Goal: Task Accomplishment & Management: Manage account settings

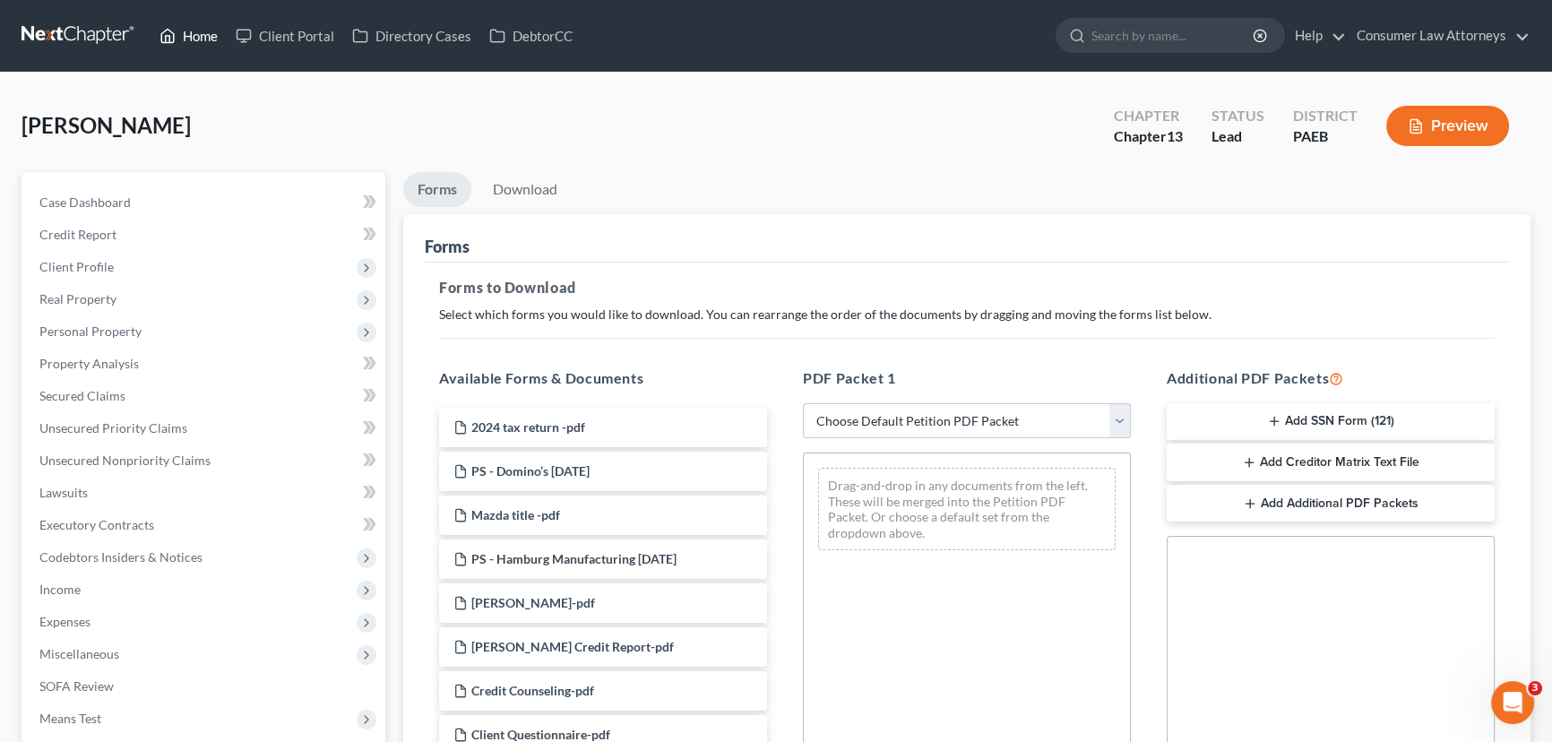
click at [193, 38] on link "Home" at bounding box center [189, 36] width 76 height 32
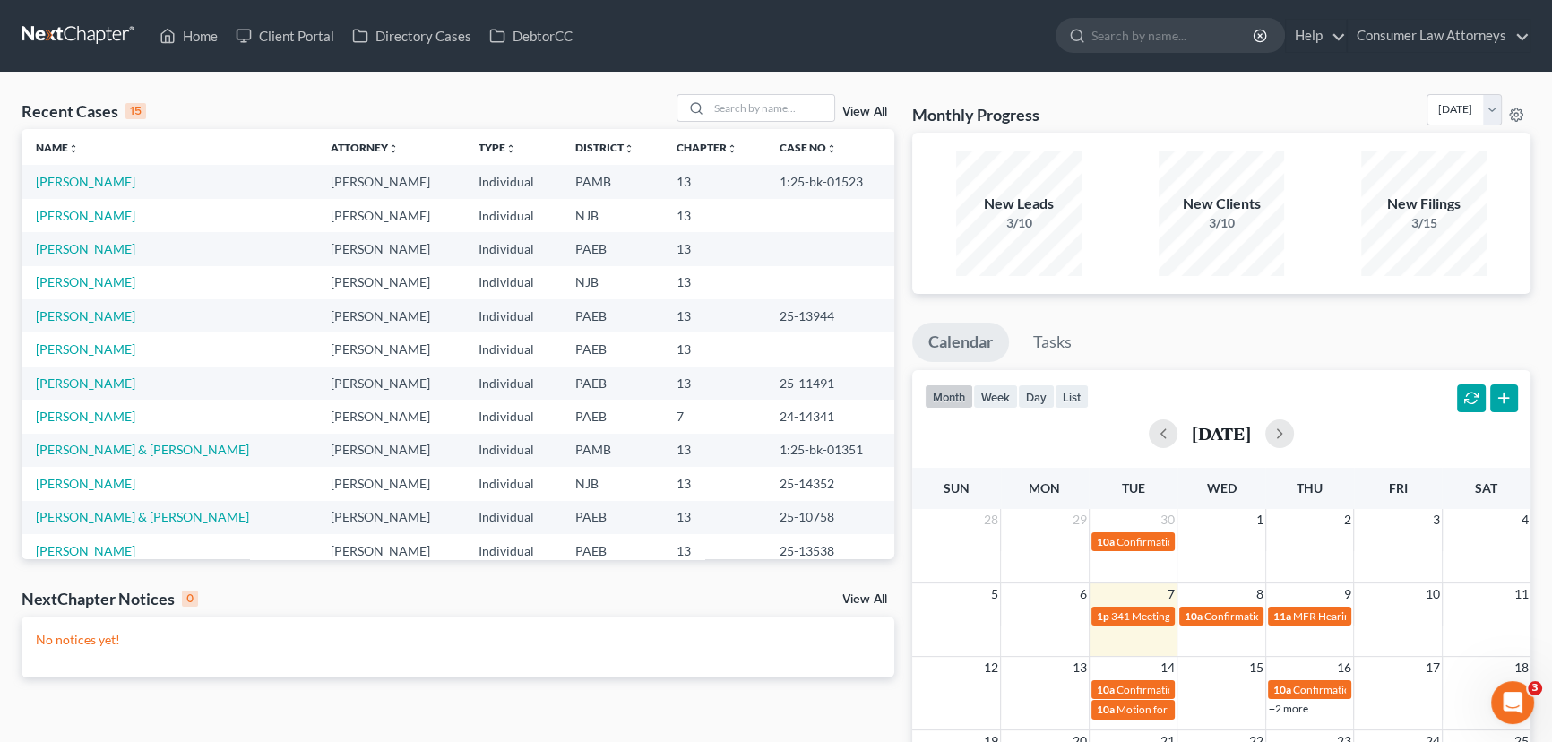
click at [106, 223] on td "[PERSON_NAME]" at bounding box center [169, 215] width 295 height 33
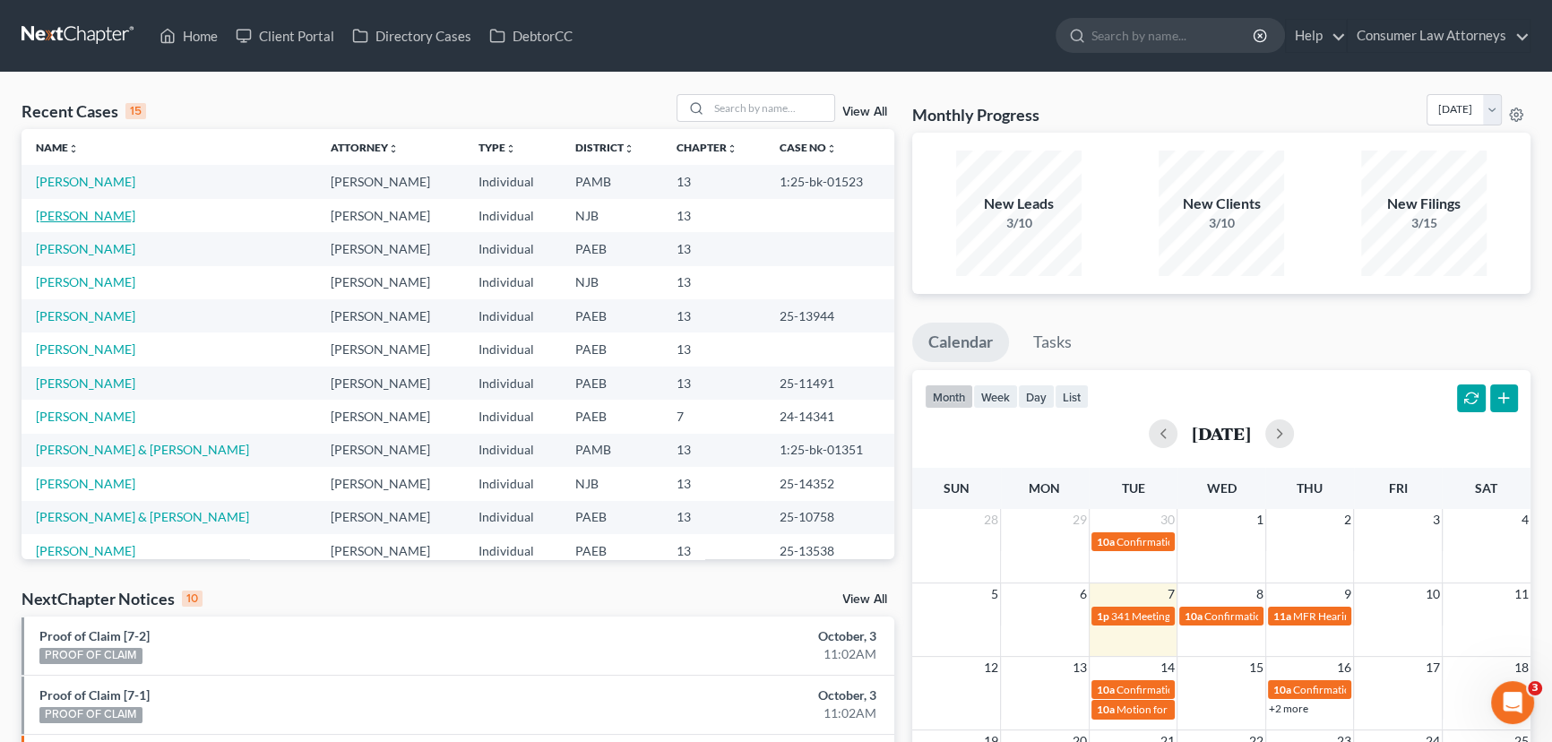
click at [104, 215] on link "[PERSON_NAME]" at bounding box center [85, 215] width 99 height 15
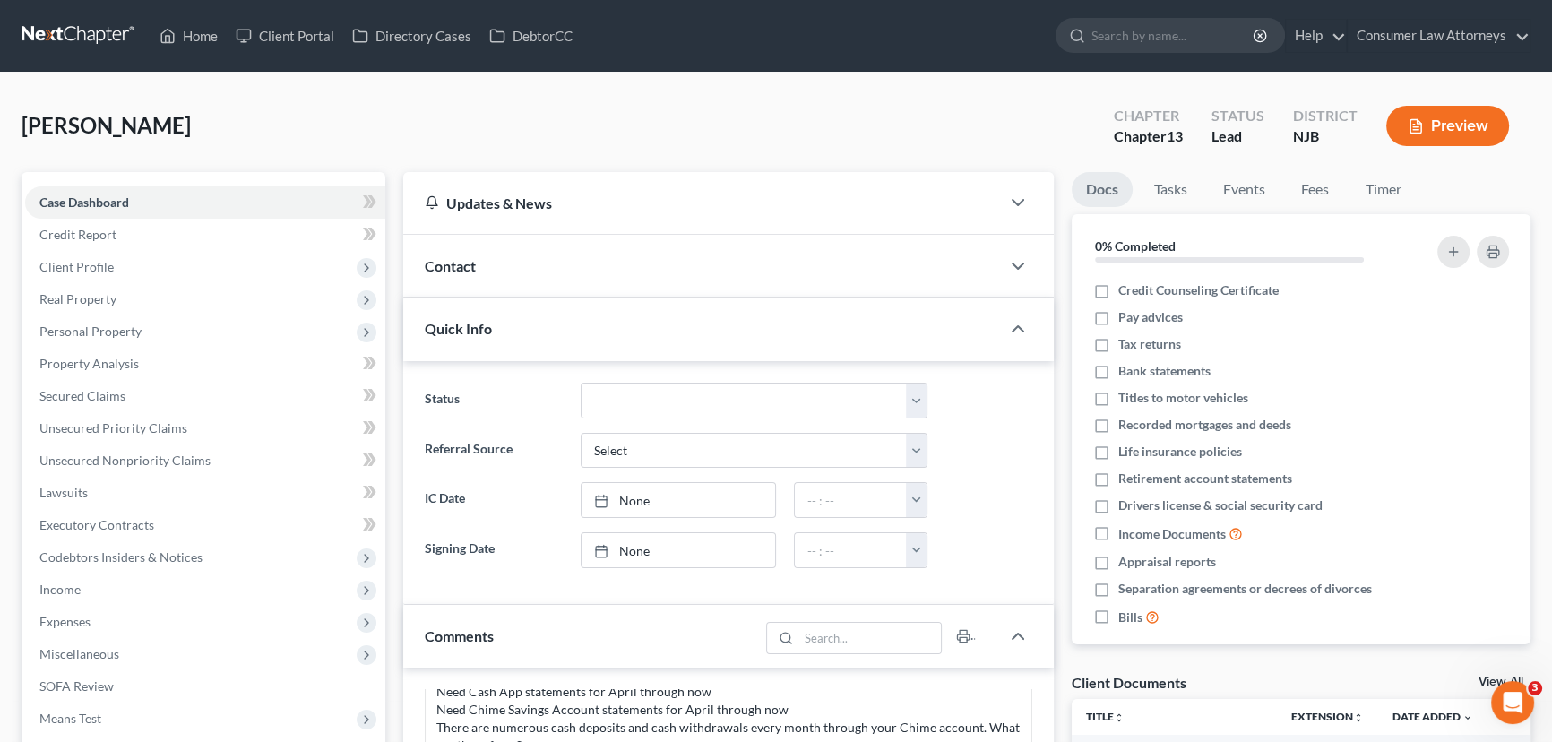
scroll to position [407, 0]
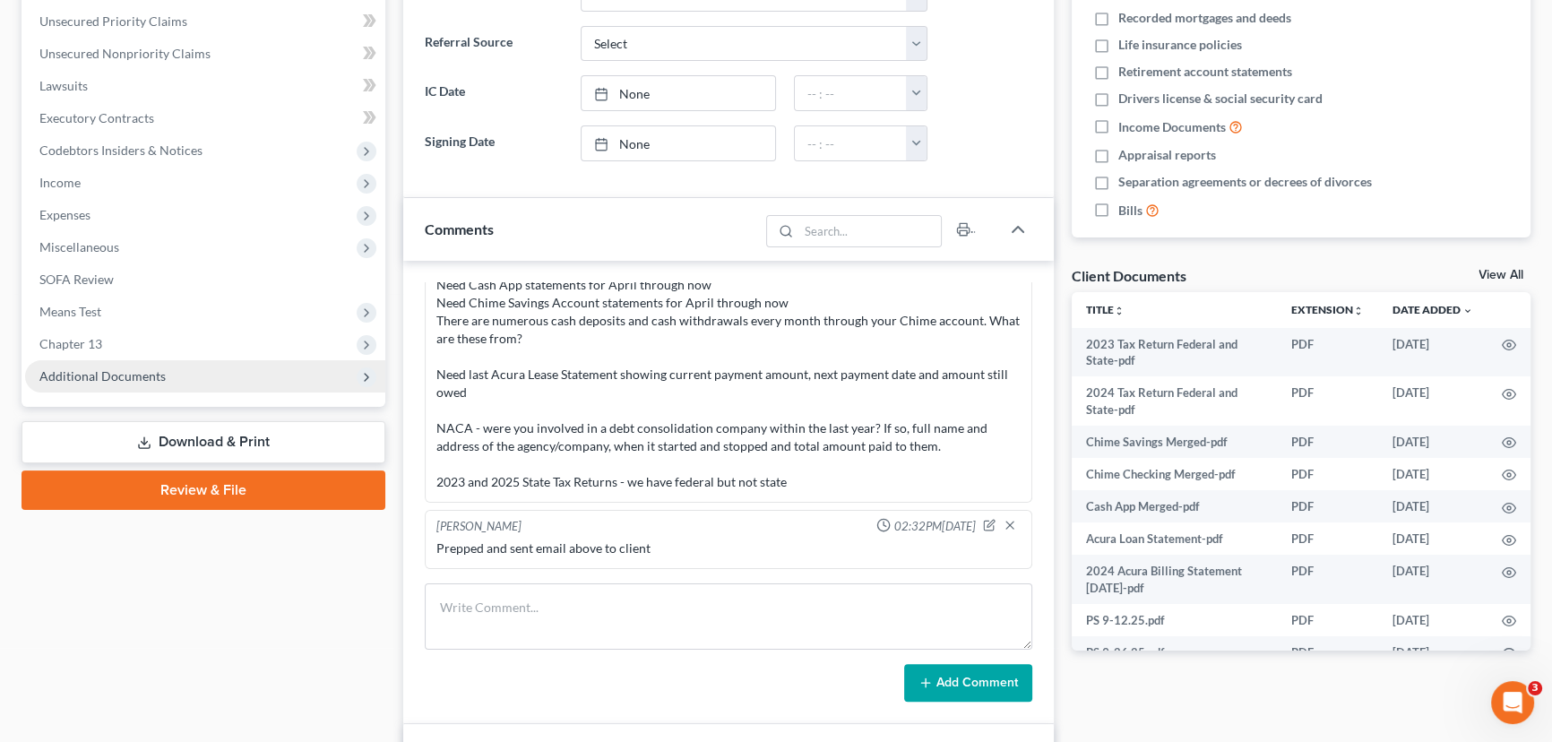
click at [242, 363] on span "Additional Documents" at bounding box center [205, 376] width 360 height 32
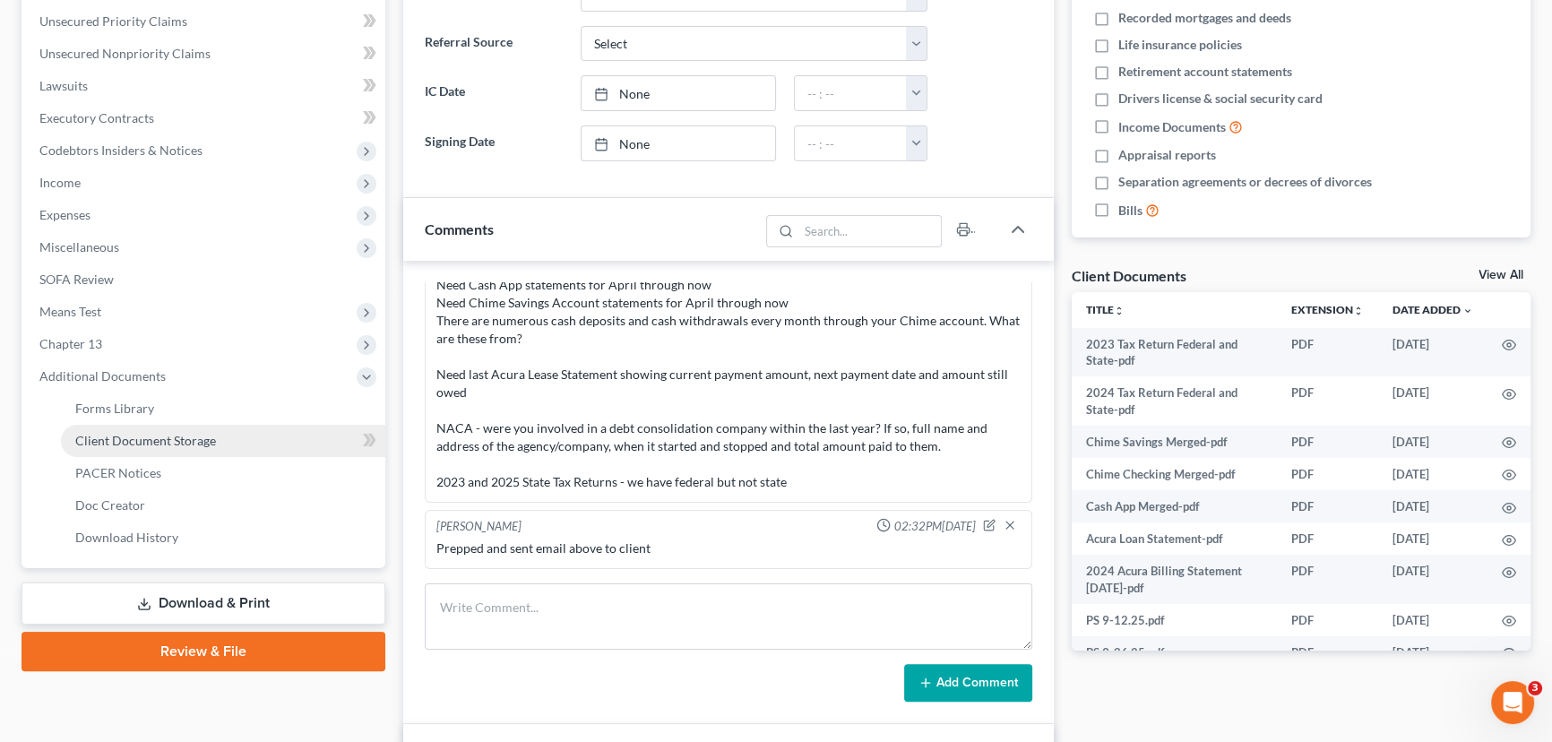
click at [296, 440] on link "Client Document Storage" at bounding box center [223, 441] width 324 height 32
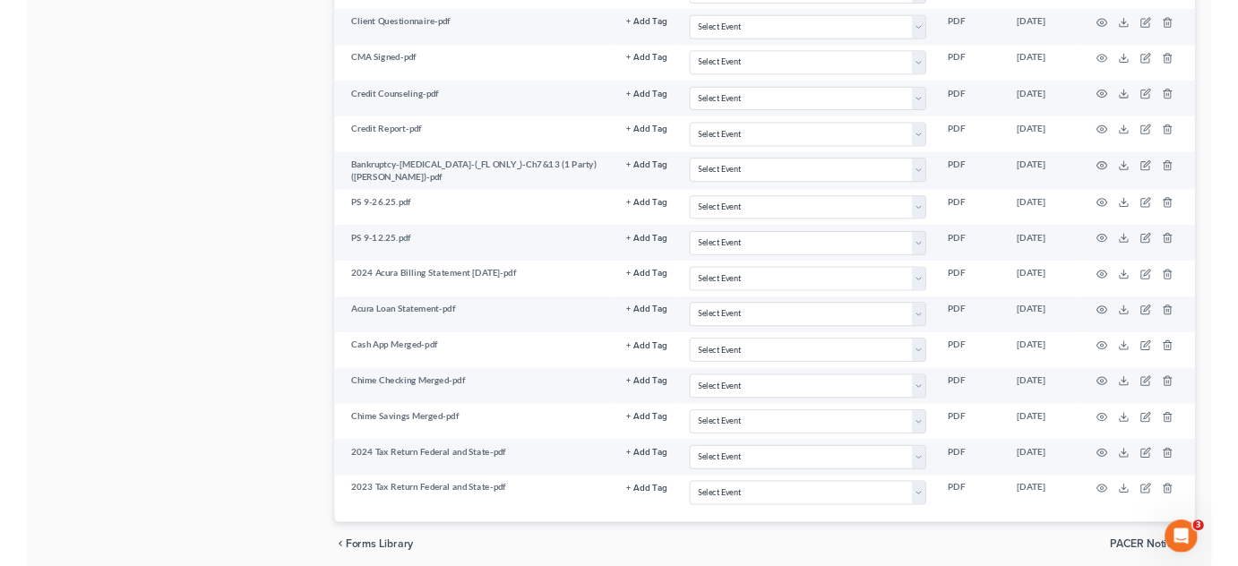
scroll to position [1140, 0]
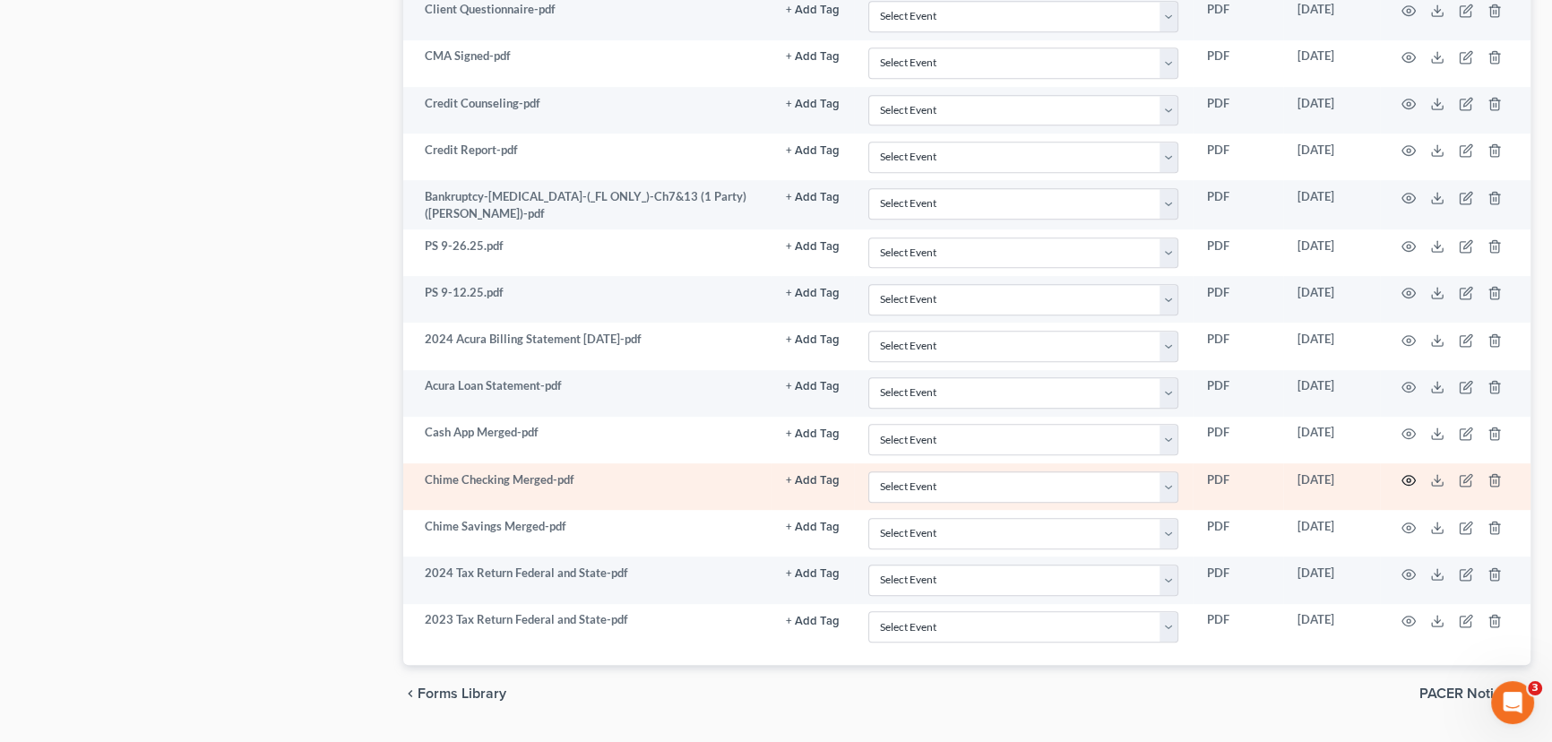
click at [1410, 474] on icon "button" at bounding box center [1408, 480] width 14 height 14
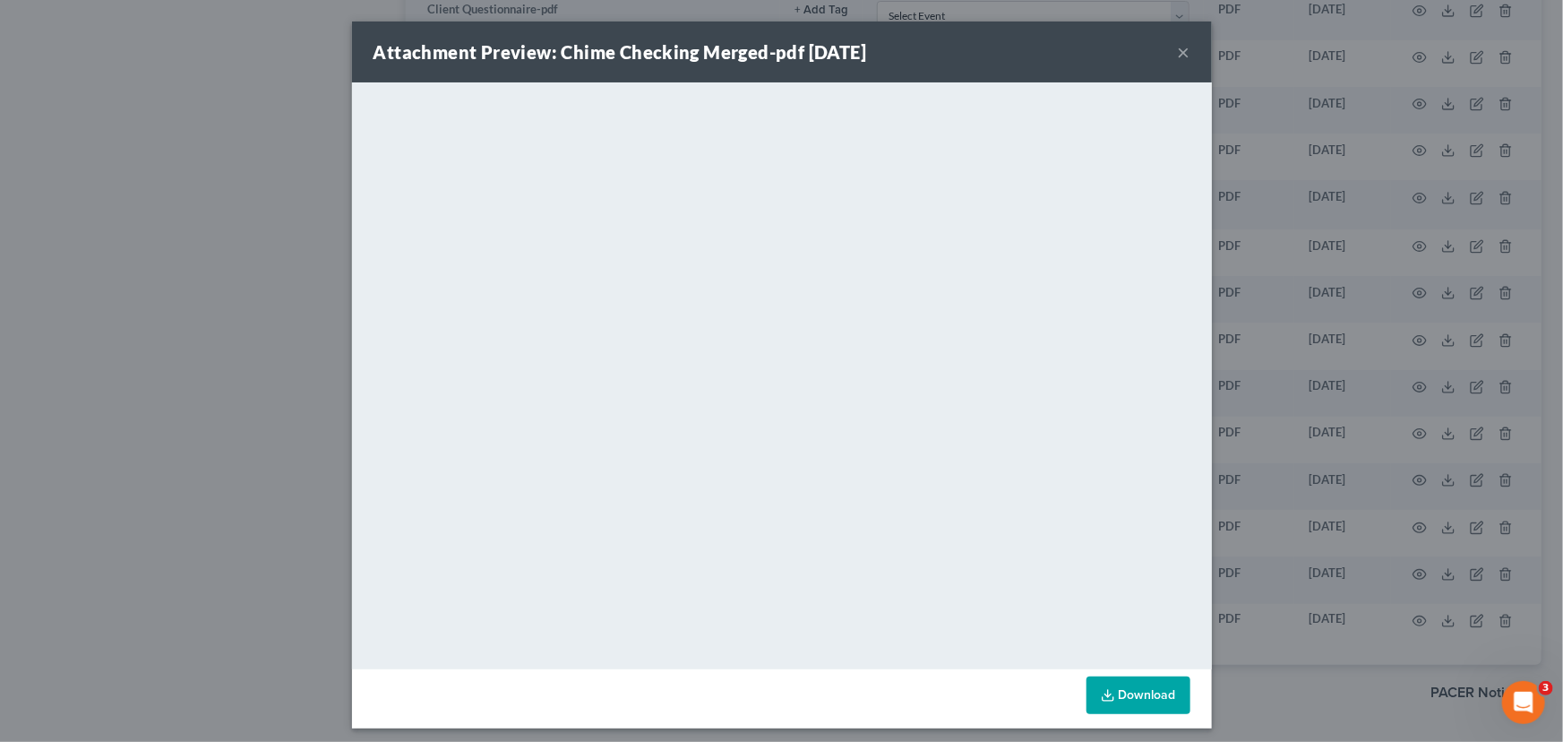
click at [1184, 52] on button "×" at bounding box center [1184, 52] width 13 height 22
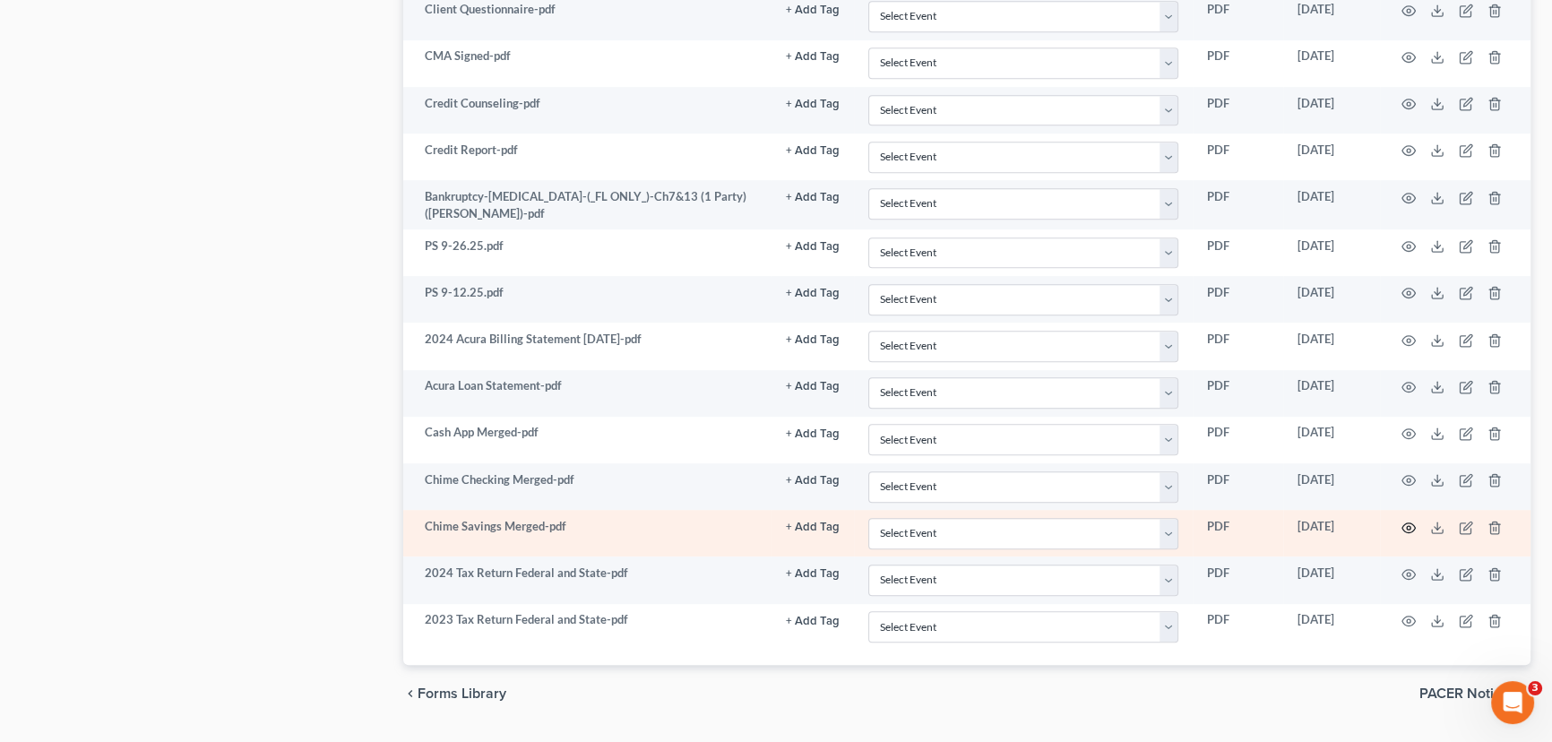
click at [1408, 521] on icon "button" at bounding box center [1408, 528] width 14 height 14
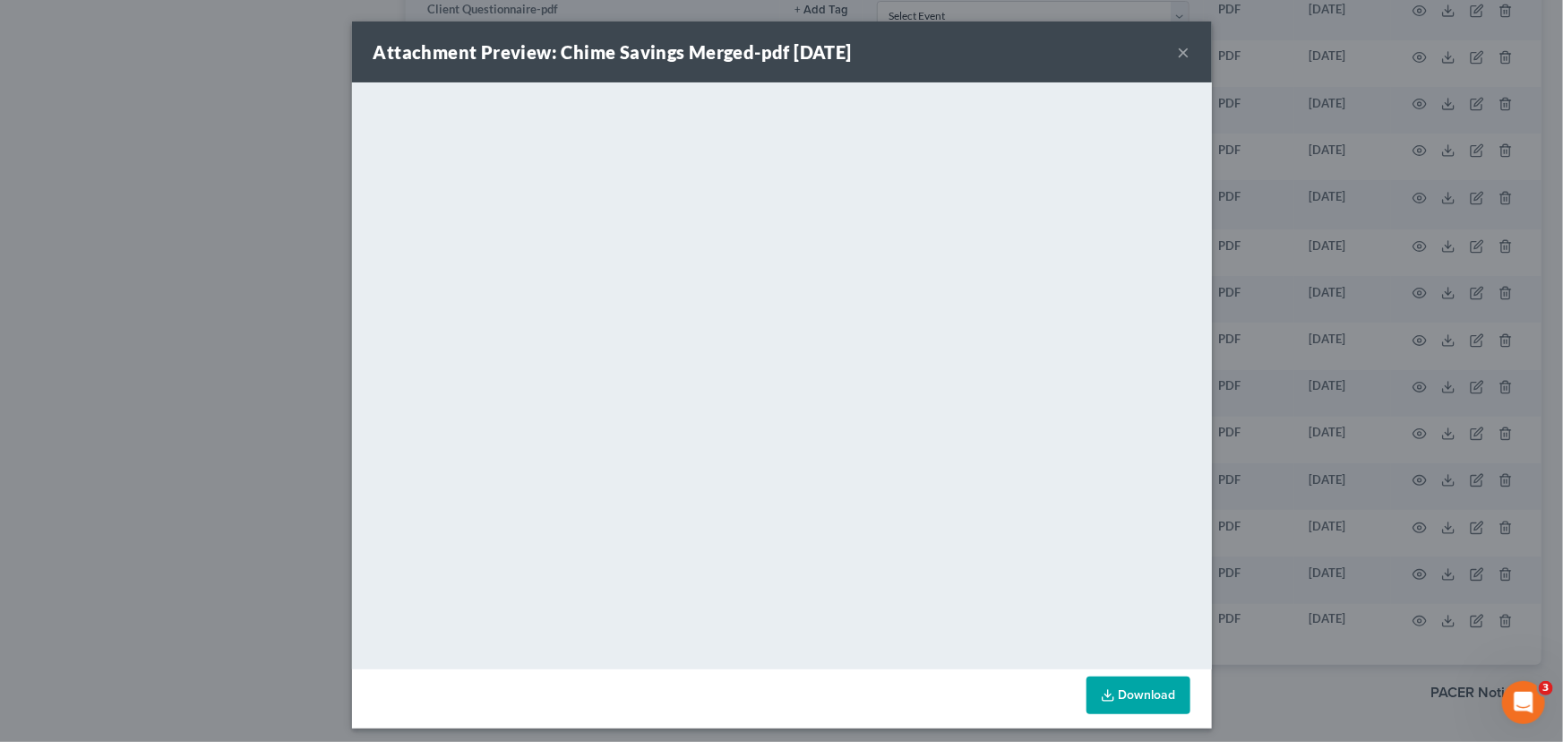
click at [1170, 53] on div "Attachment Preview: Chime Savings Merged-pdf [DATE] ×" at bounding box center [782, 52] width 860 height 61
click at [1180, 47] on button "×" at bounding box center [1184, 52] width 13 height 22
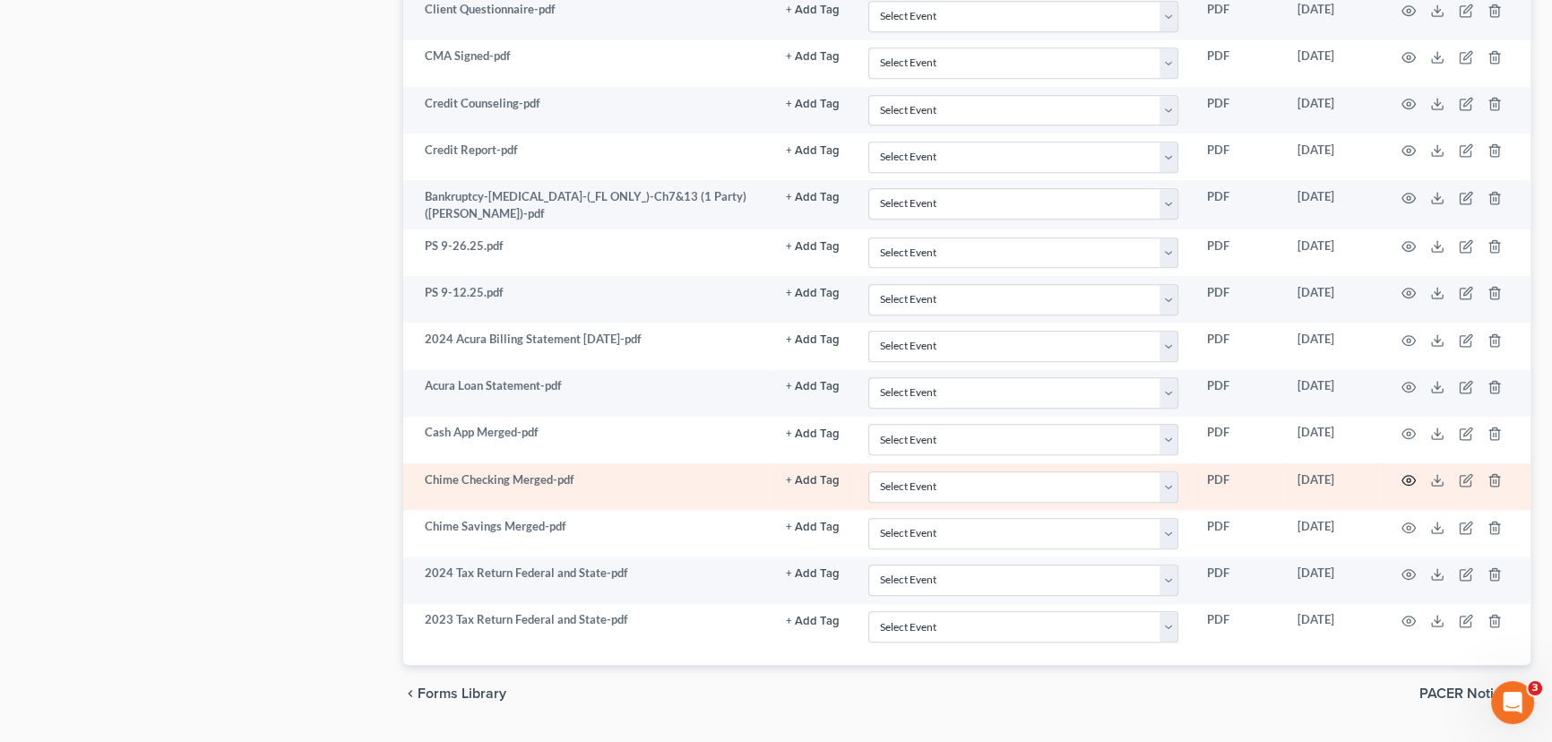
click at [1408, 478] on circle "button" at bounding box center [1409, 480] width 4 height 4
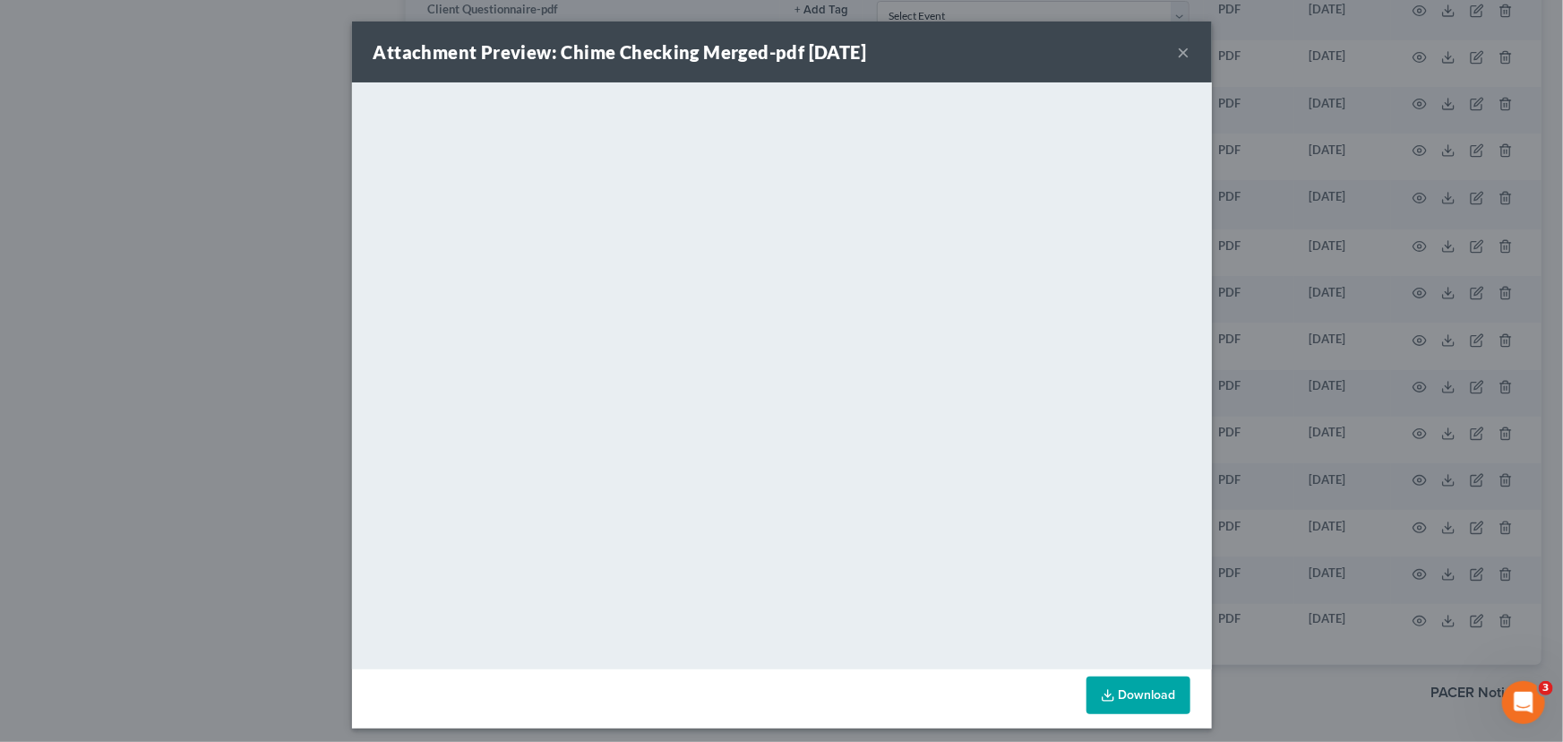
click at [1178, 47] on button "×" at bounding box center [1184, 52] width 13 height 22
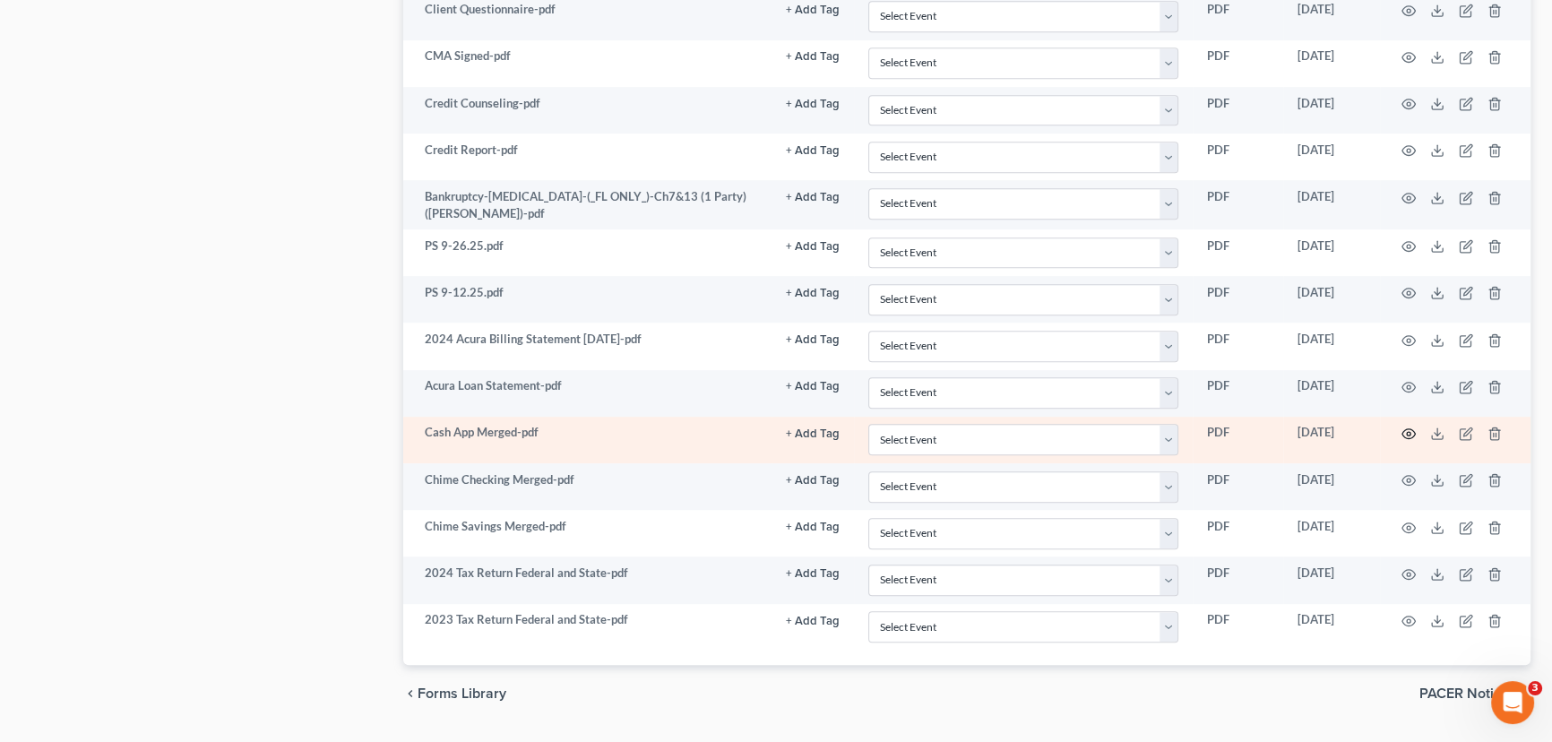
click at [1411, 426] on icon "button" at bounding box center [1408, 433] width 14 height 14
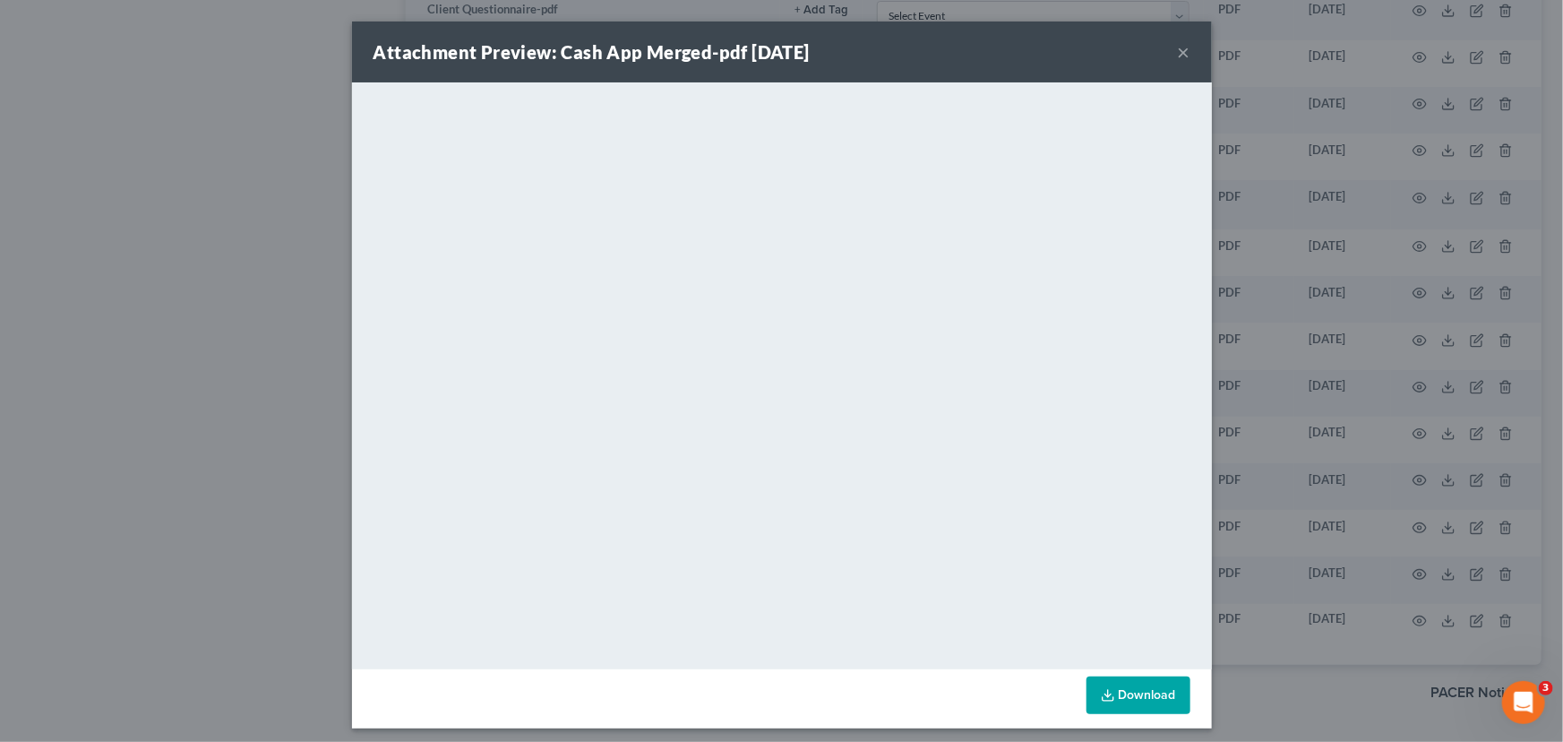
click at [1183, 52] on button "×" at bounding box center [1184, 52] width 13 height 22
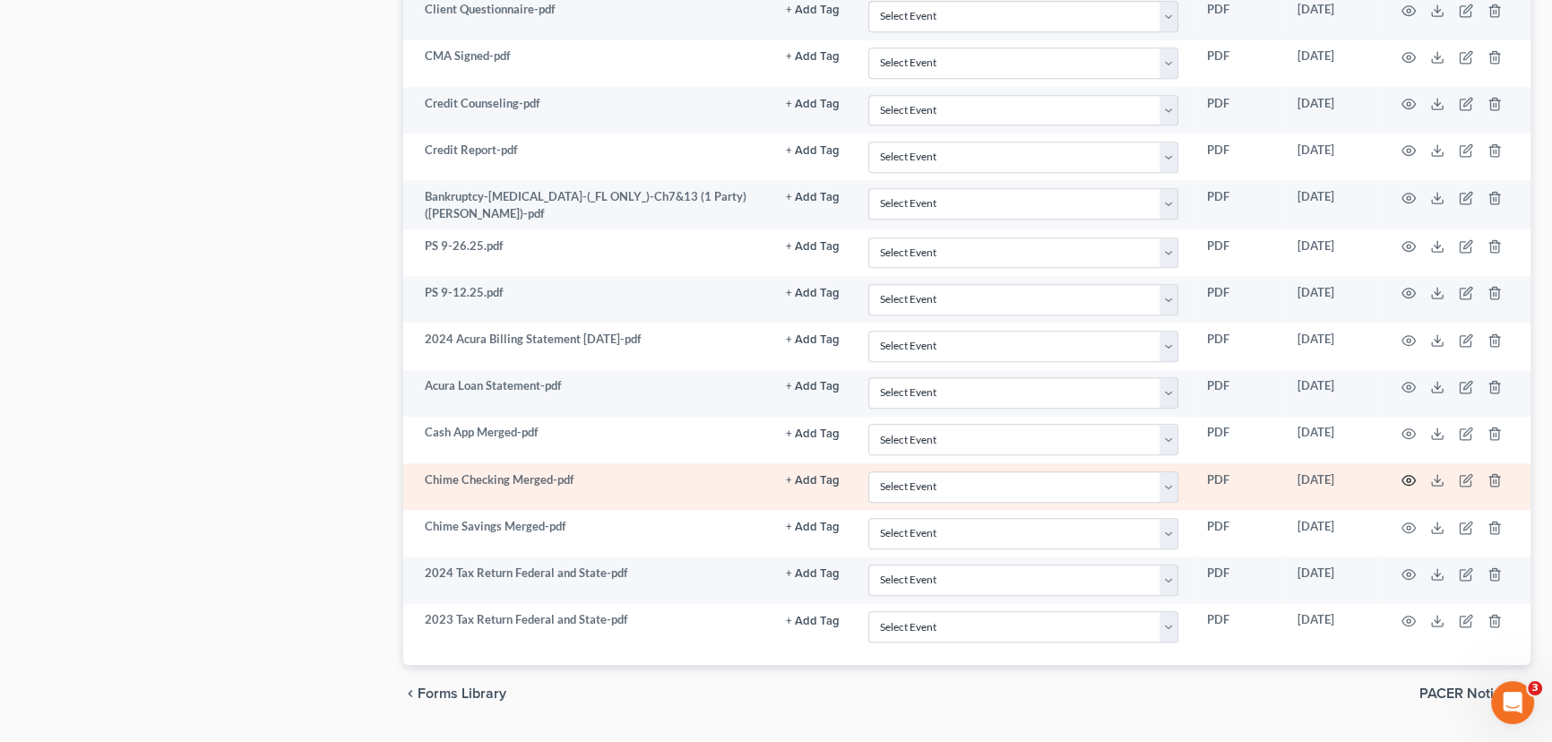
click at [1405, 475] on icon "button" at bounding box center [1408, 480] width 14 height 14
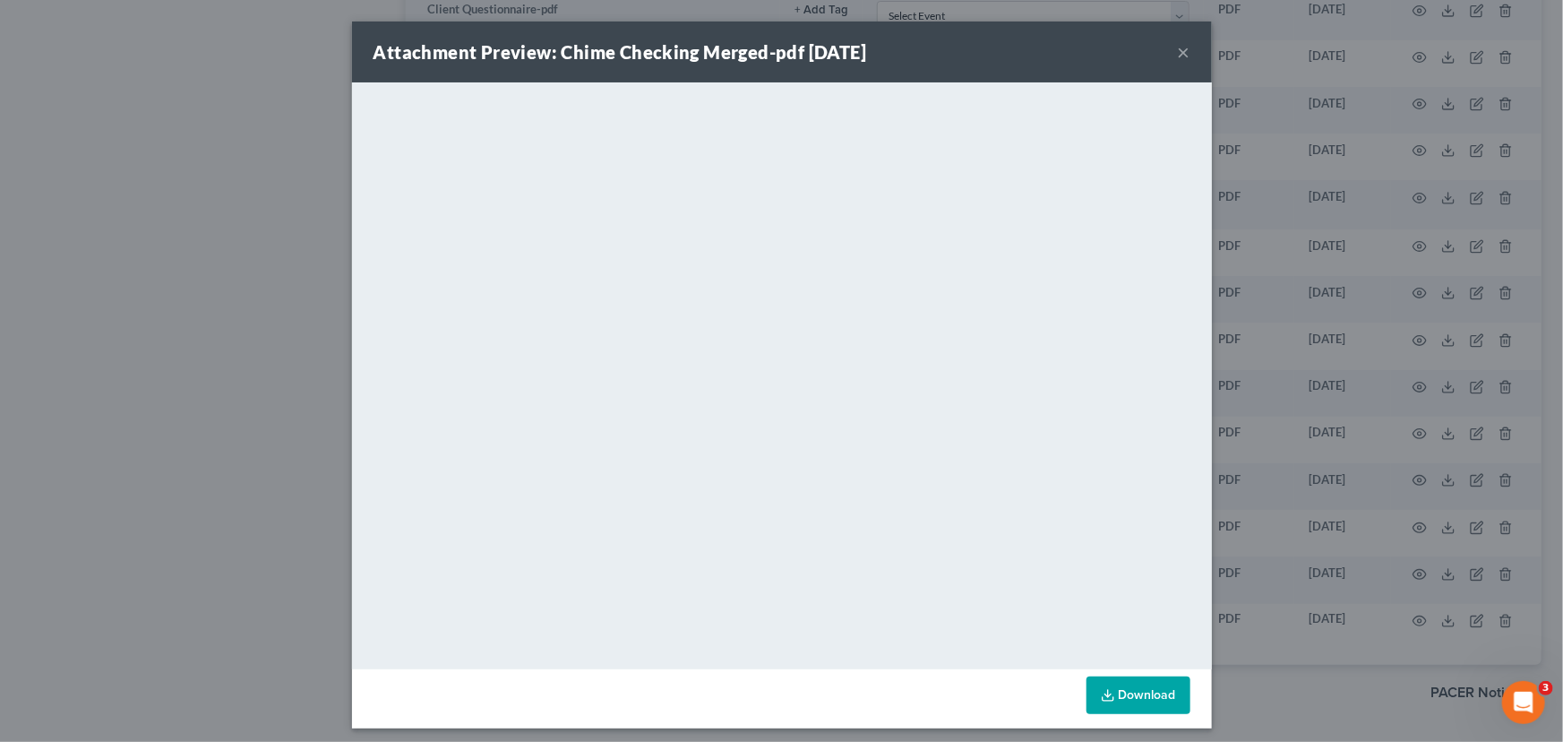
click at [1178, 52] on button "×" at bounding box center [1184, 52] width 13 height 22
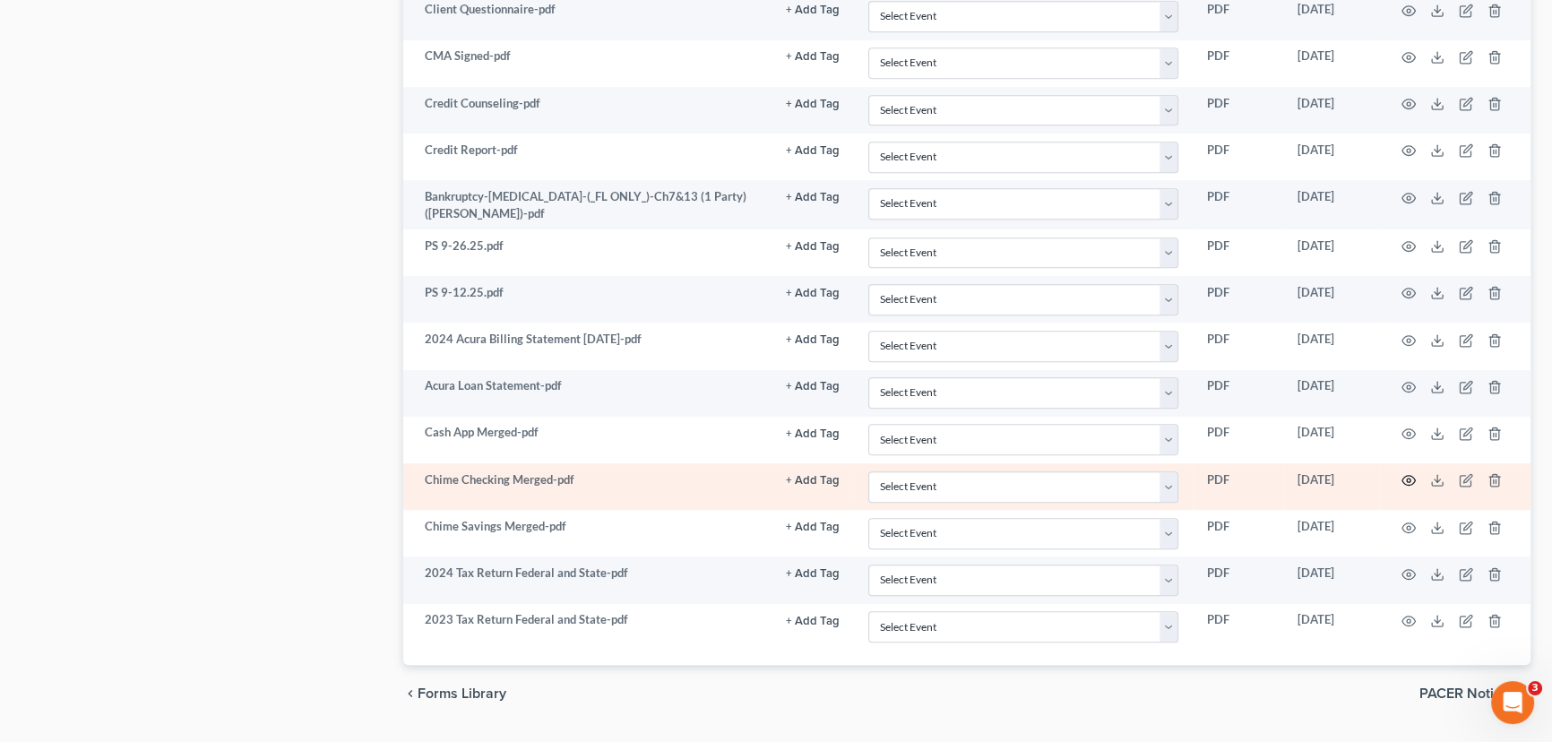
click at [1407, 478] on circle "button" at bounding box center [1409, 480] width 4 height 4
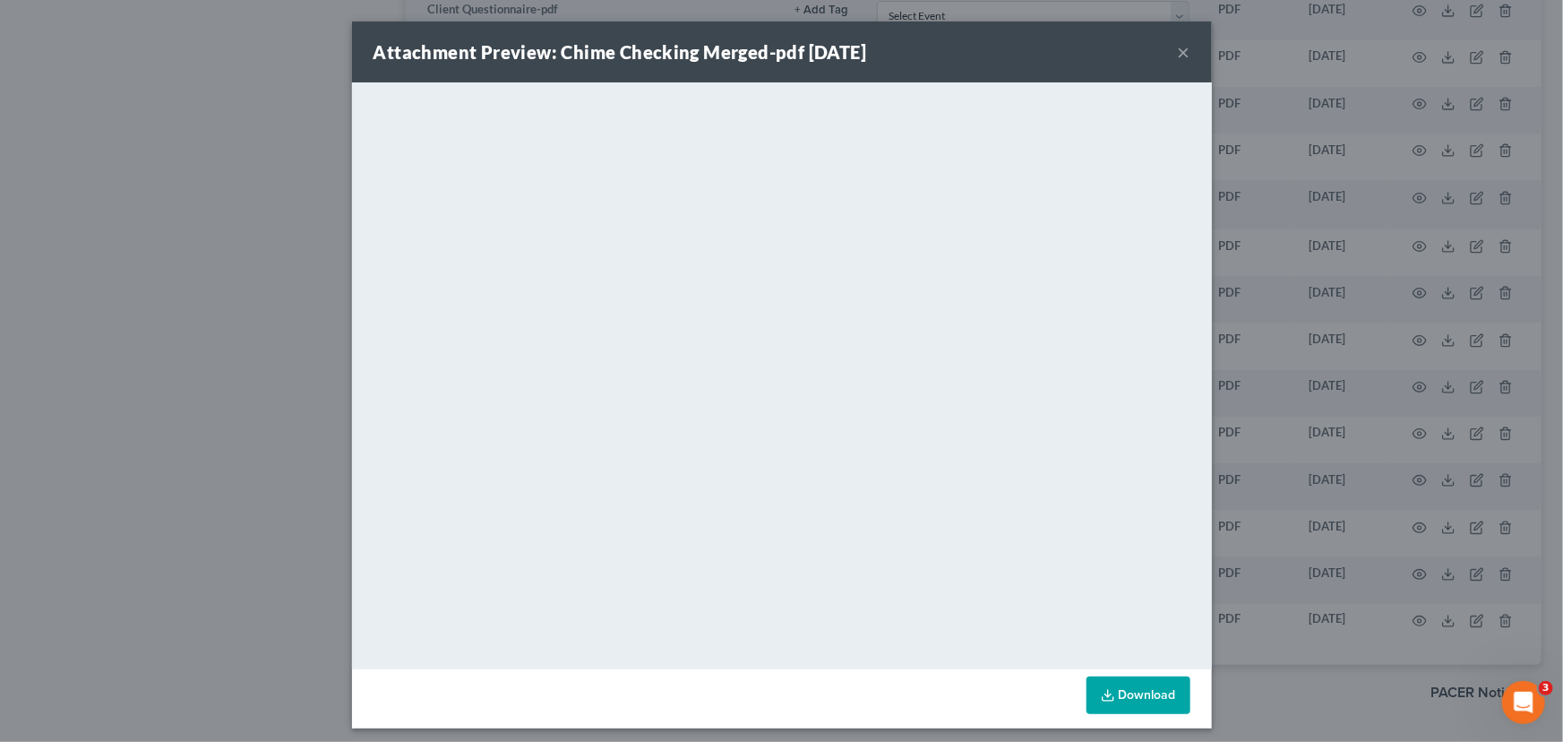
drag, startPoint x: 1173, startPoint y: 52, endPoint x: 1155, endPoint y: 52, distance: 17.9
click at [1178, 52] on button "×" at bounding box center [1184, 52] width 13 height 22
